Goal: Task Accomplishment & Management: Use online tool/utility

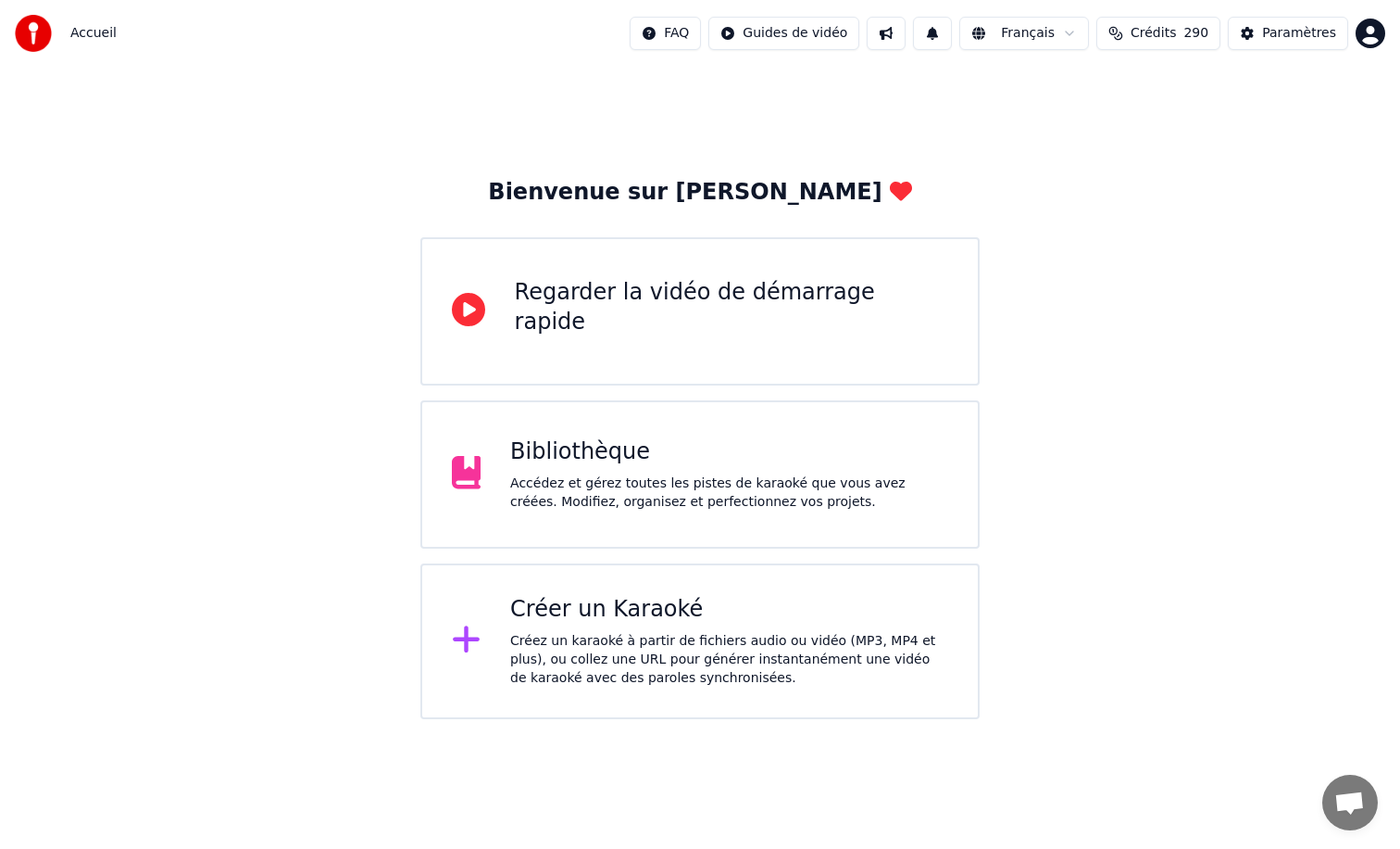
click at [596, 453] on div "Bibliothèque" at bounding box center [729, 452] width 438 height 30
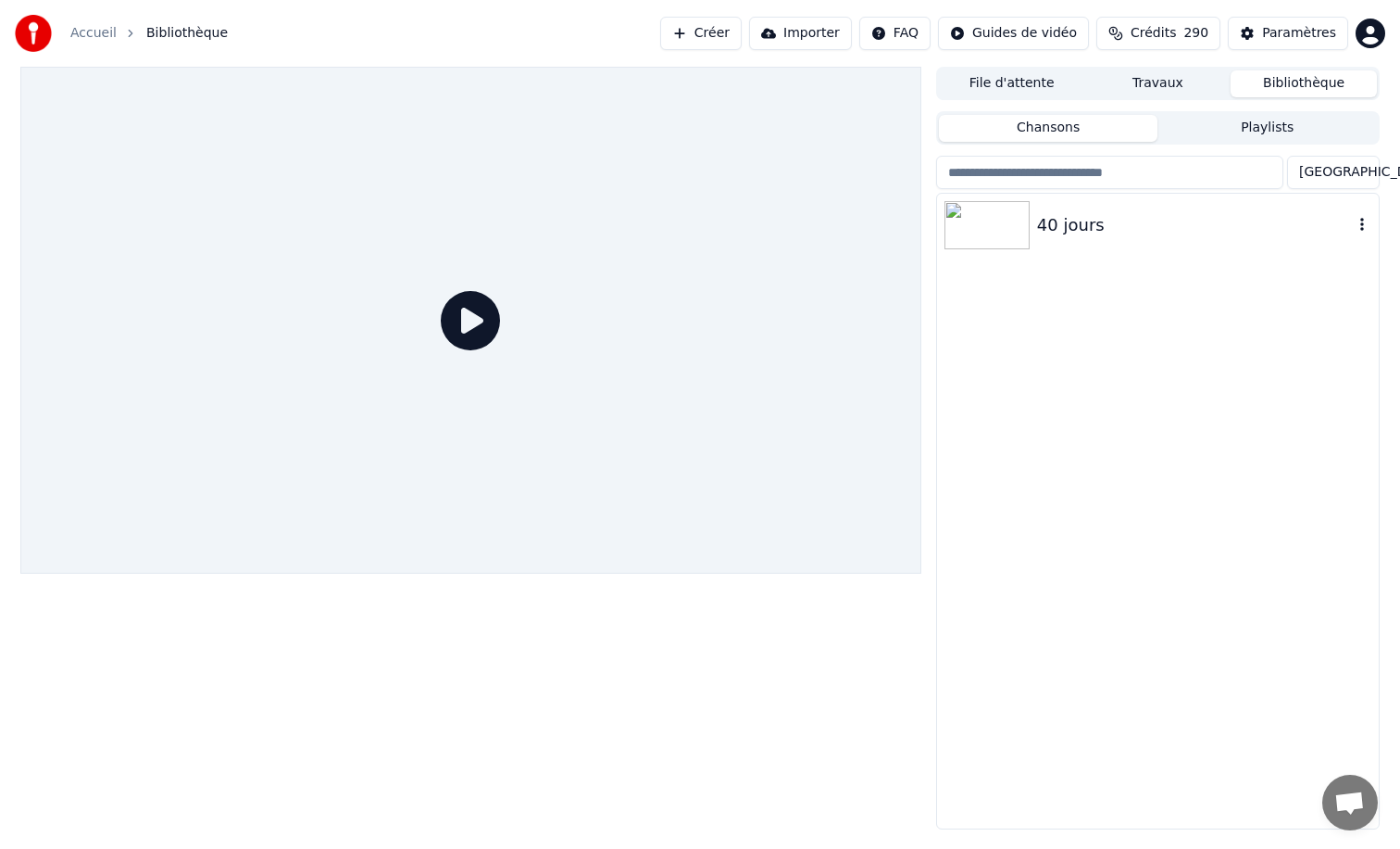
click at [1101, 226] on div "40 jours" at bounding box center [1194, 226] width 316 height 26
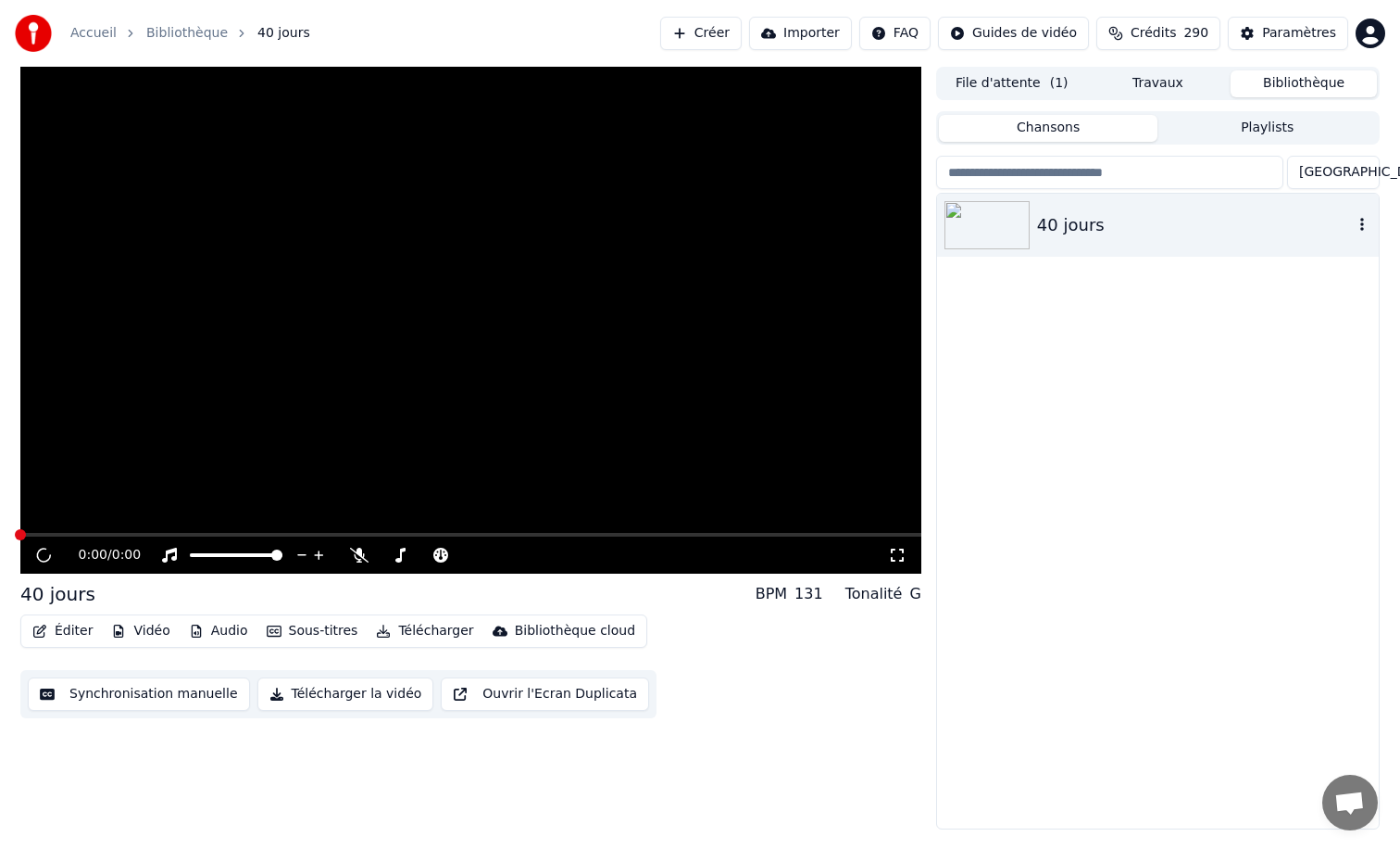
click at [1360, 224] on icon "button" at bounding box center [1362, 225] width 19 height 15
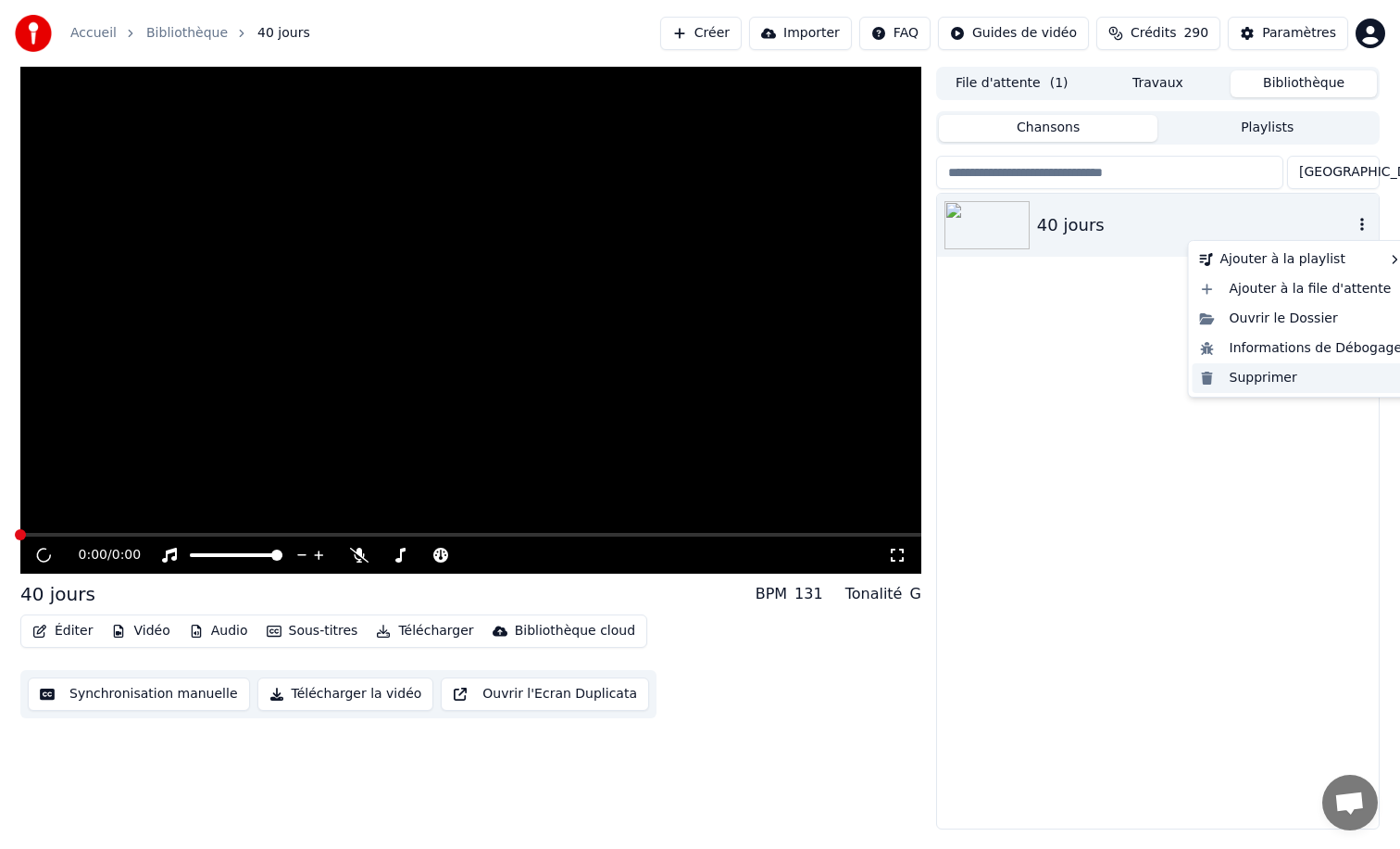
click at [1241, 382] on div "Supprimer" at bounding box center [1301, 378] width 218 height 30
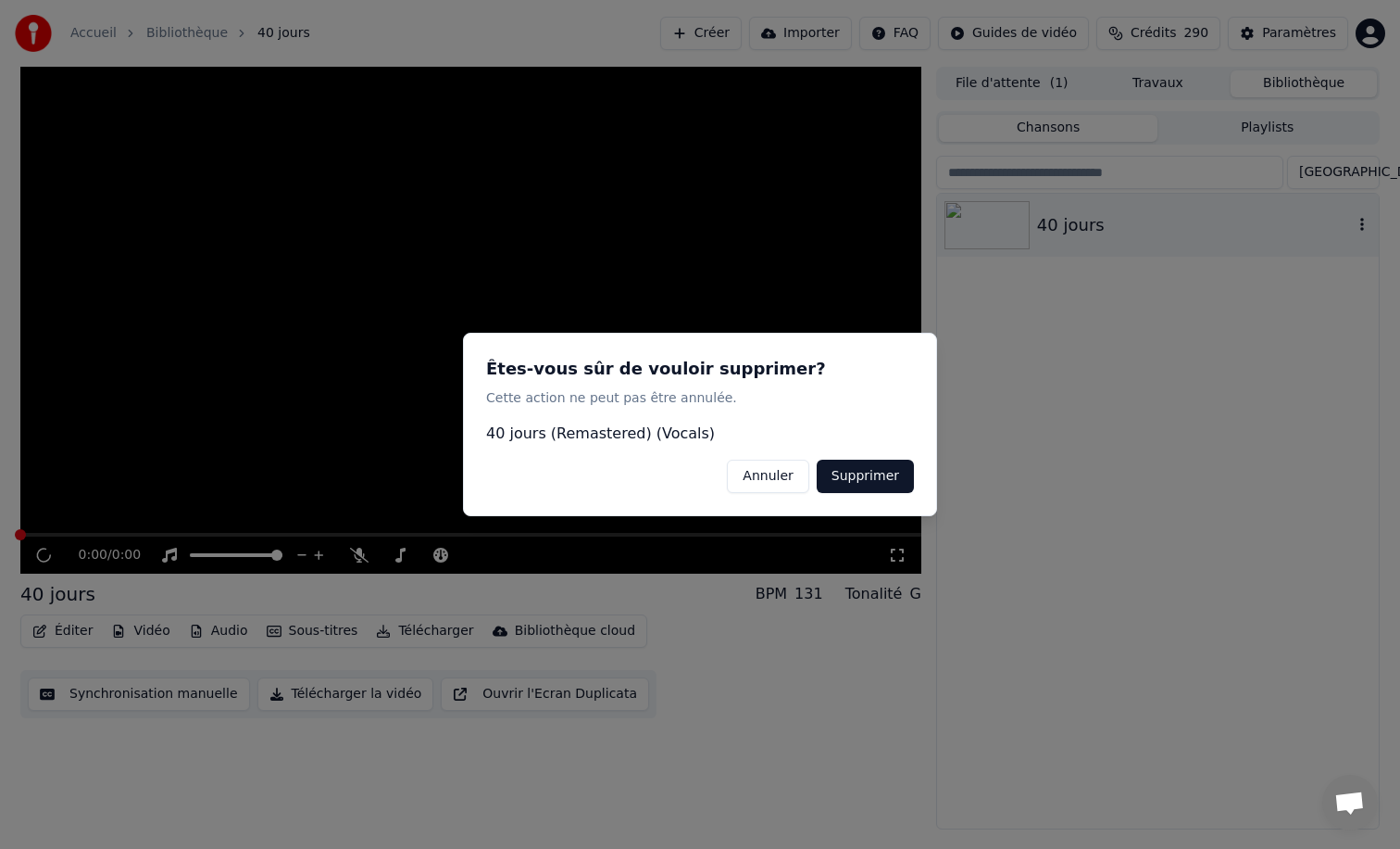
click at [870, 481] on button "Supprimer" at bounding box center [865, 476] width 97 height 34
